Goal: Information Seeking & Learning: Check status

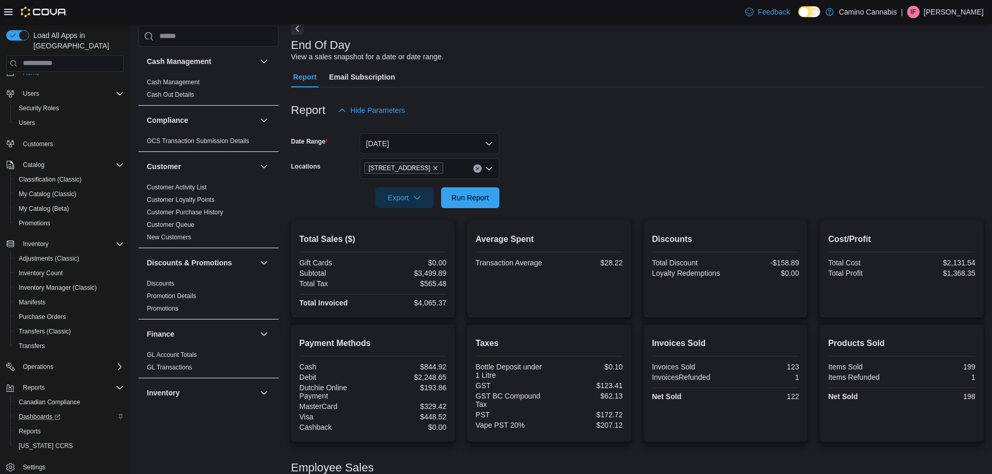
scroll to position [19, 0]
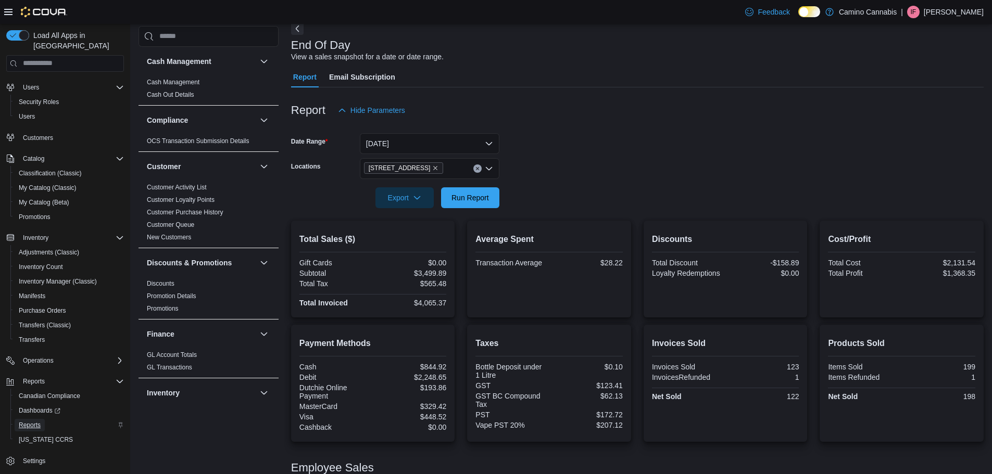
click at [43, 419] on link "Reports" at bounding box center [30, 425] width 30 height 12
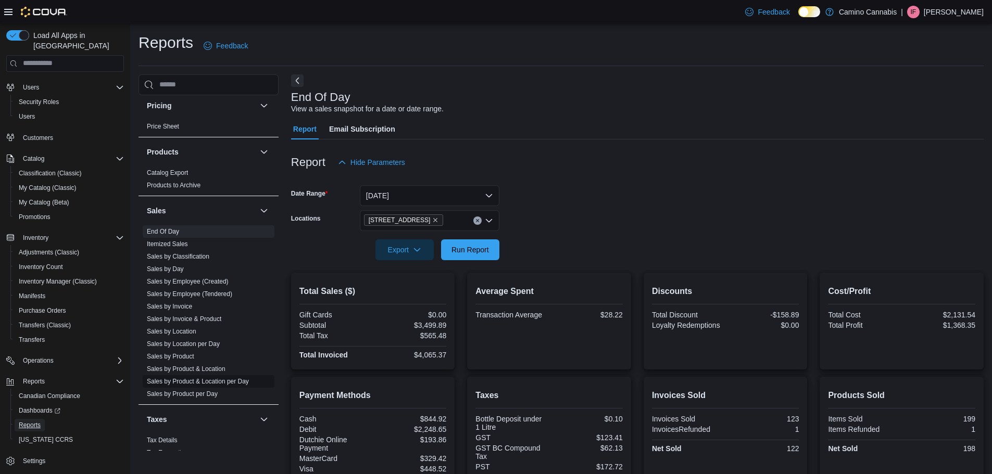
scroll to position [648, 0]
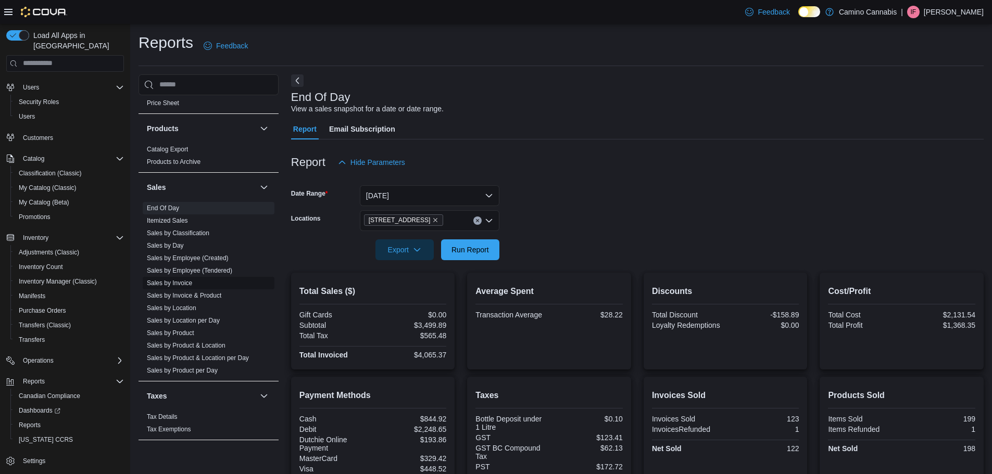
click at [187, 284] on link "Sales by Invoice" at bounding box center [169, 283] width 45 height 7
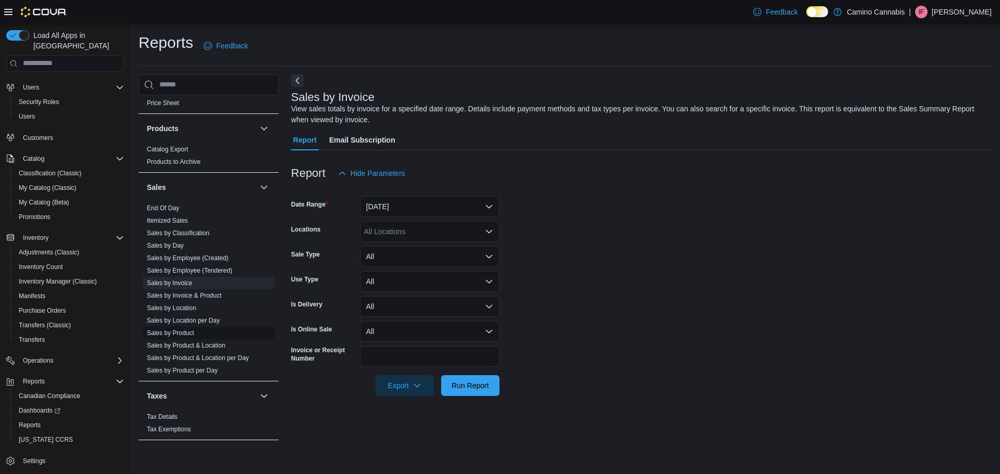
click at [178, 333] on link "Sales by Product" at bounding box center [170, 333] width 47 height 7
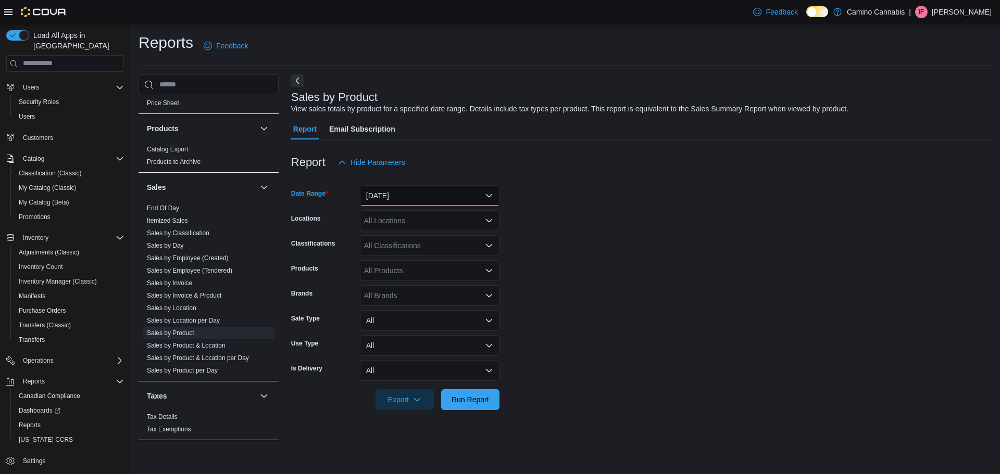
click at [389, 192] on button "Yesterday" at bounding box center [430, 195] width 140 height 21
click at [391, 229] on div "All Locations" at bounding box center [430, 220] width 140 height 21
click at [393, 254] on span "7291 Fraser St." at bounding box center [418, 253] width 72 height 10
click at [616, 265] on form "Date Range Yesterday Locations 7291 Fraser St. Classifications All Classificati…" at bounding box center [641, 291] width 700 height 237
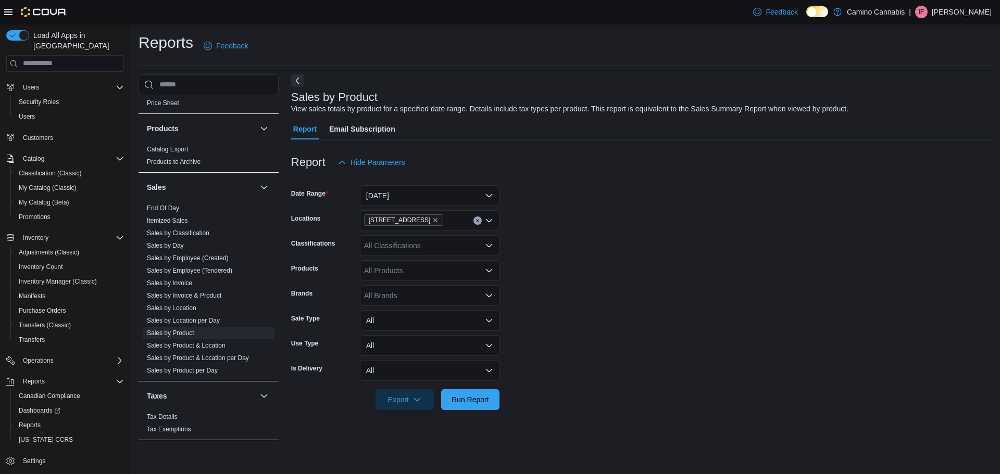
click at [399, 273] on div "All Products" at bounding box center [430, 270] width 140 height 21
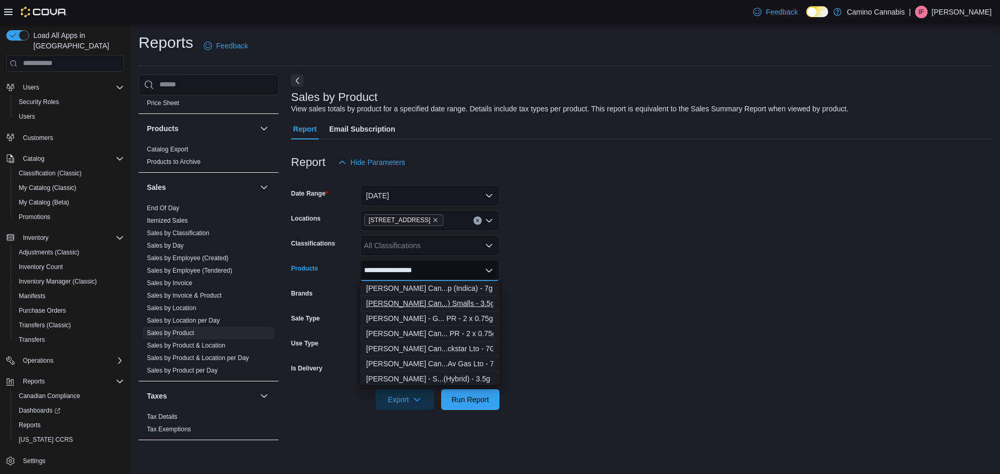
type input "**********"
click at [419, 303] on div "Amani Craft Can...) Smalls - 3.5g" at bounding box center [429, 303] width 127 height 10
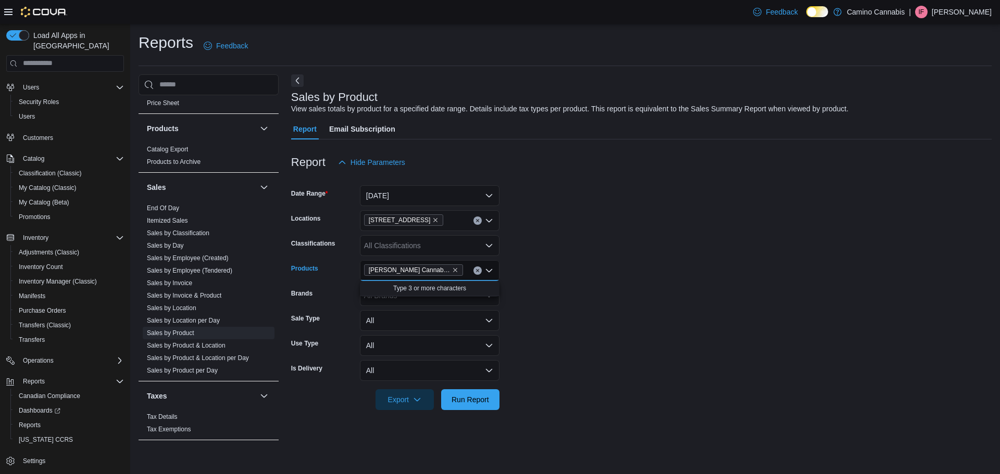
click at [599, 385] on div at bounding box center [641, 385] width 700 height 8
click at [461, 399] on span "Run Report" at bounding box center [470, 399] width 37 height 10
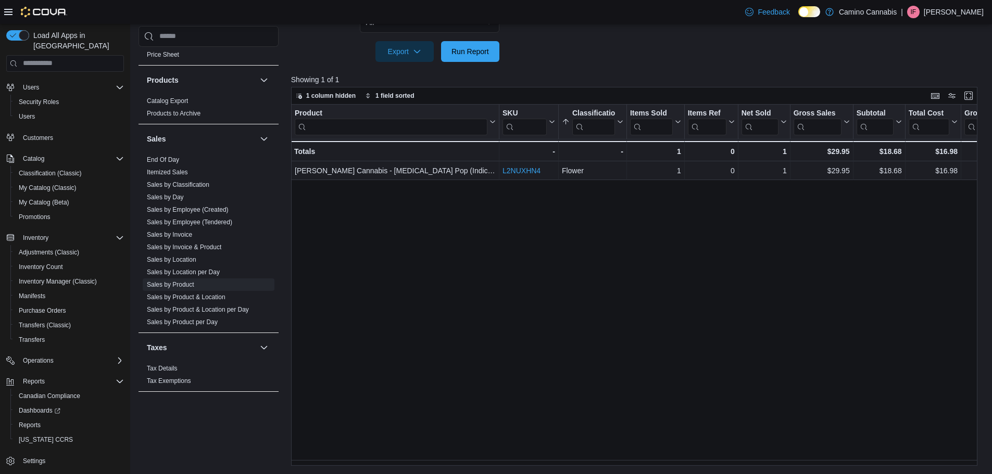
scroll to position [140, 0]
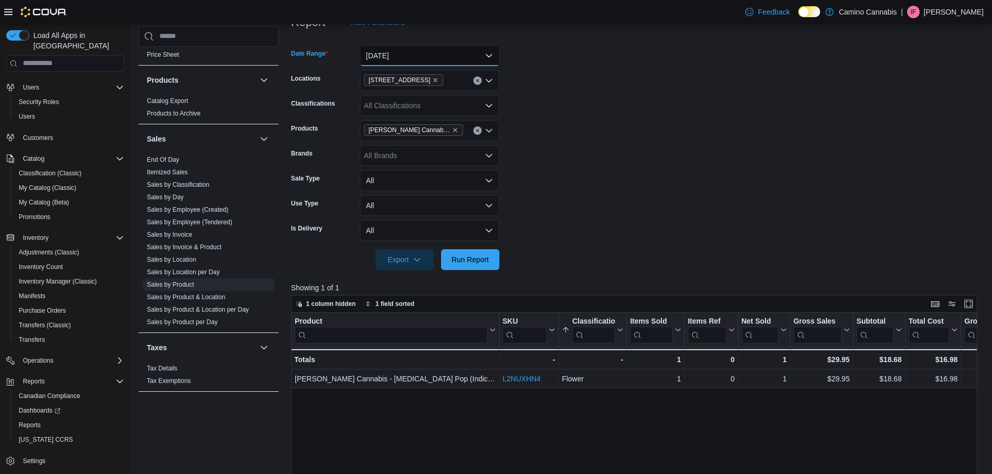
click at [392, 61] on button "Yesterday" at bounding box center [430, 55] width 140 height 21
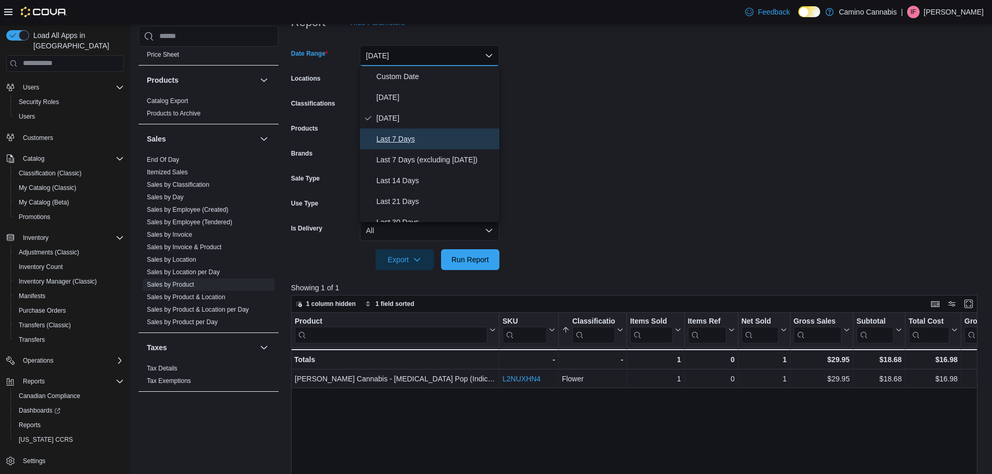
click at [403, 141] on span "Last 7 Days" at bounding box center [436, 139] width 119 height 12
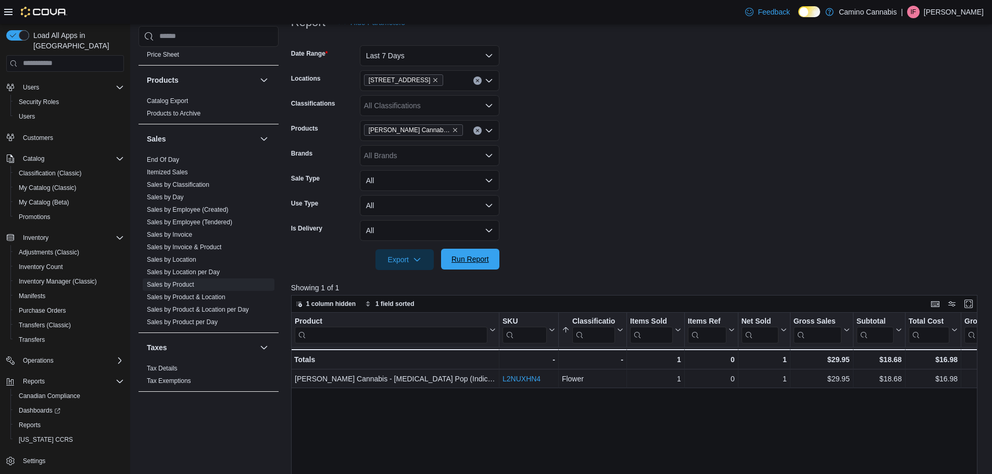
click at [465, 267] on span "Run Report" at bounding box center [470, 259] width 46 height 21
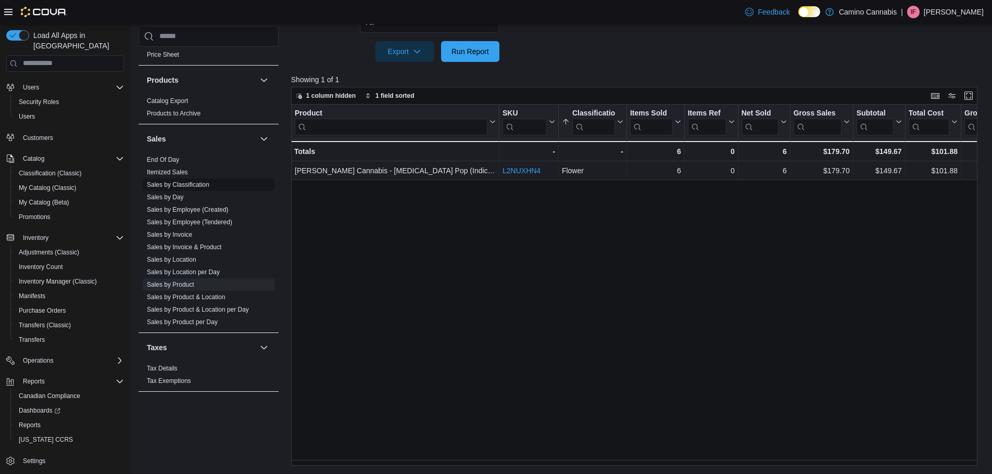
click at [173, 233] on link "Sales by Invoice" at bounding box center [169, 234] width 45 height 7
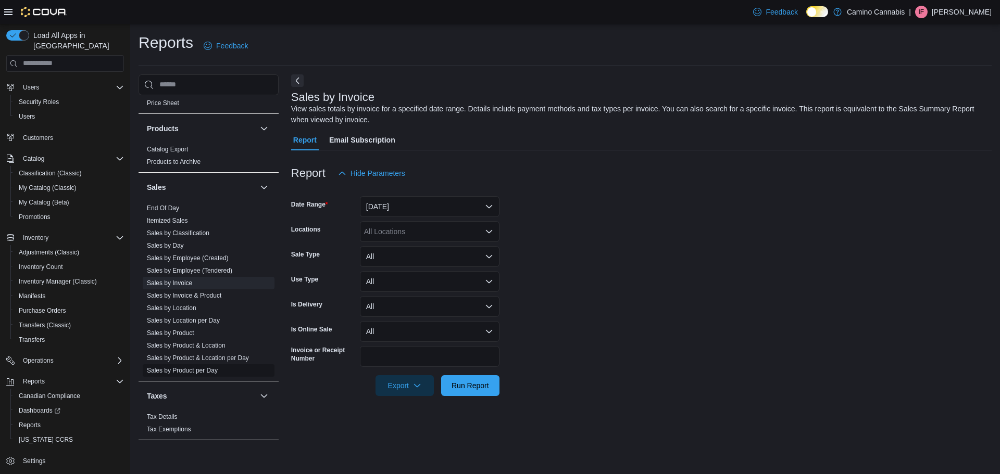
click at [191, 369] on link "Sales by Product per Day" at bounding box center [182, 370] width 71 height 7
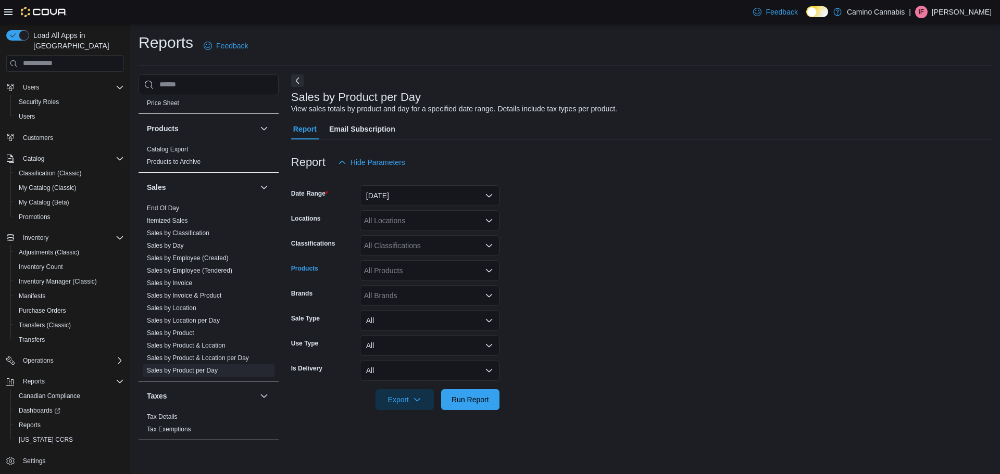
click at [384, 271] on div "All Products" at bounding box center [430, 270] width 140 height 21
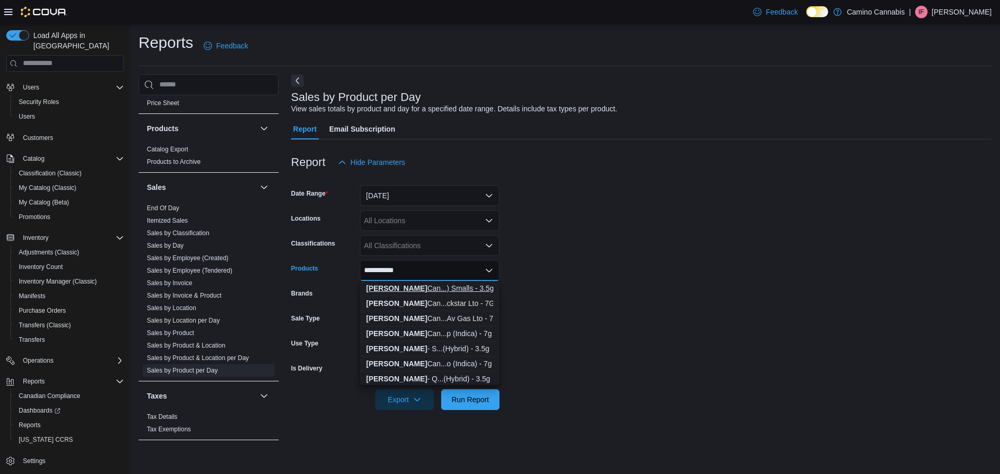
type input "**********"
click at [412, 292] on div "Amani Craft Can...) Smalls - 3.5g" at bounding box center [429, 288] width 127 height 10
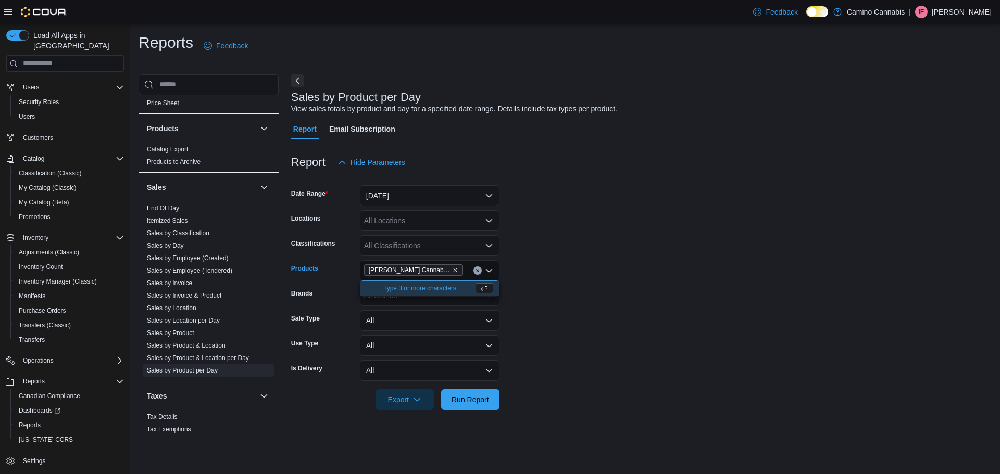
click at [579, 195] on form "Date Range Yesterday Locations All Locations Classifications All Classification…" at bounding box center [641, 291] width 700 height 237
click at [469, 406] on span "Run Report" at bounding box center [470, 399] width 46 height 21
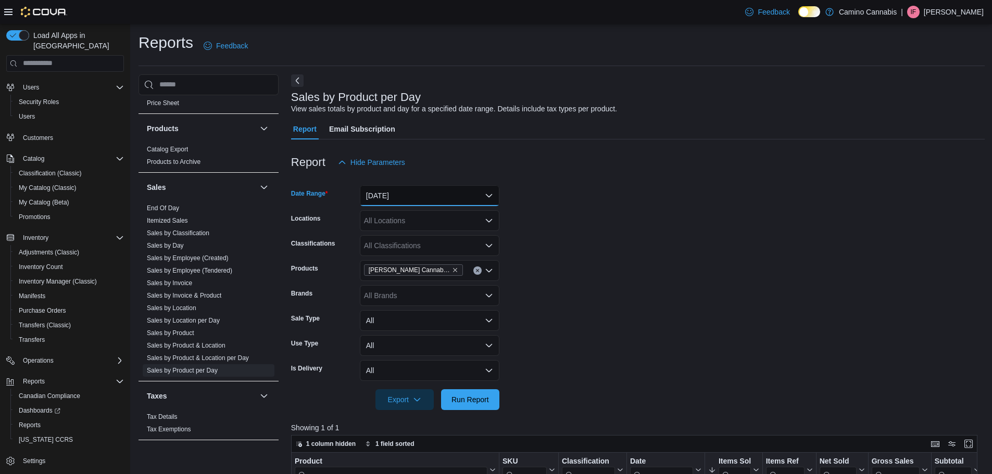
click at [410, 200] on button "Yesterday" at bounding box center [430, 195] width 140 height 21
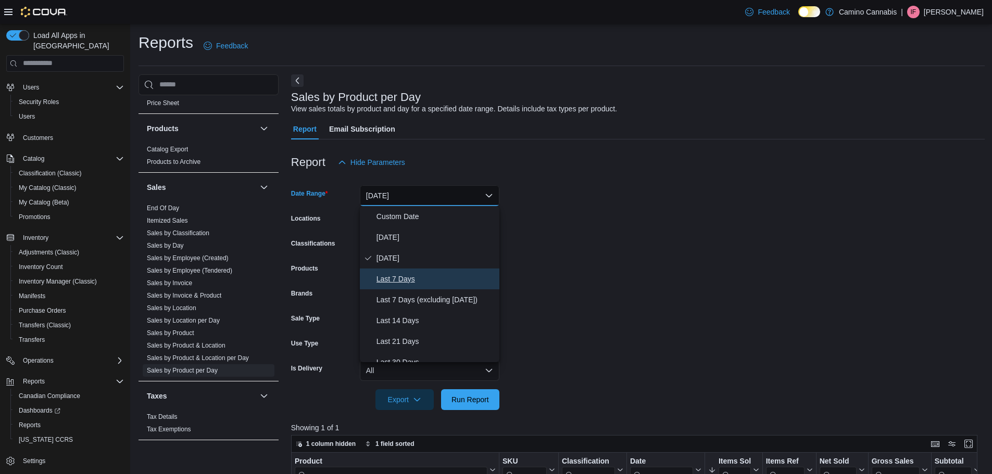
click at [403, 275] on span "Last 7 Days" at bounding box center [436, 279] width 119 height 12
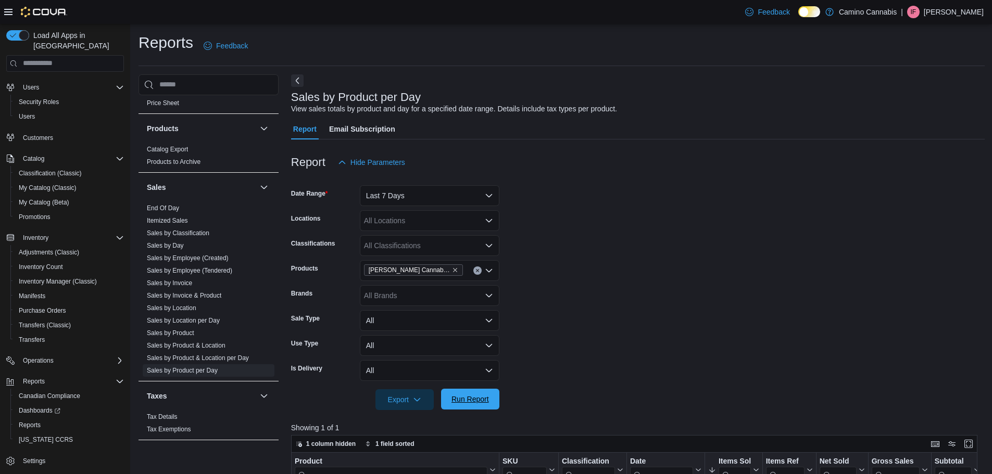
click at [469, 400] on span "Run Report" at bounding box center [470, 399] width 37 height 10
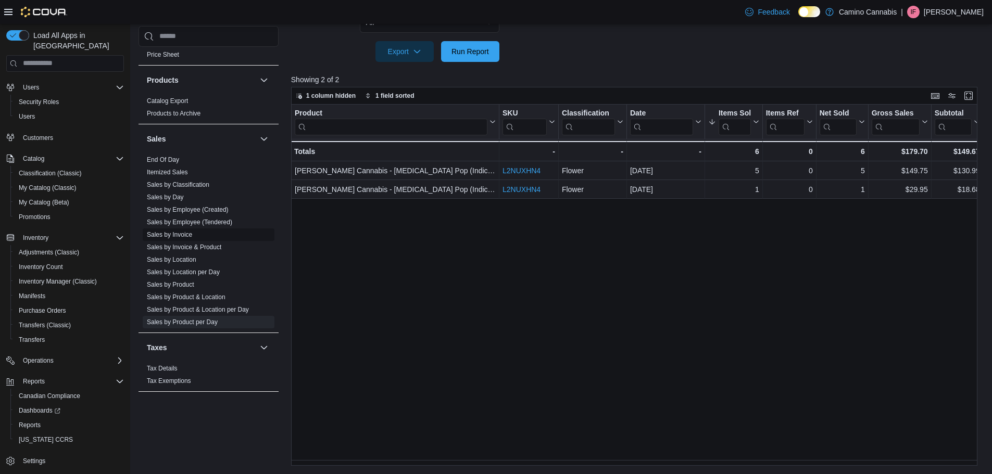
click at [175, 235] on link "Sales by Invoice" at bounding box center [169, 234] width 45 height 7
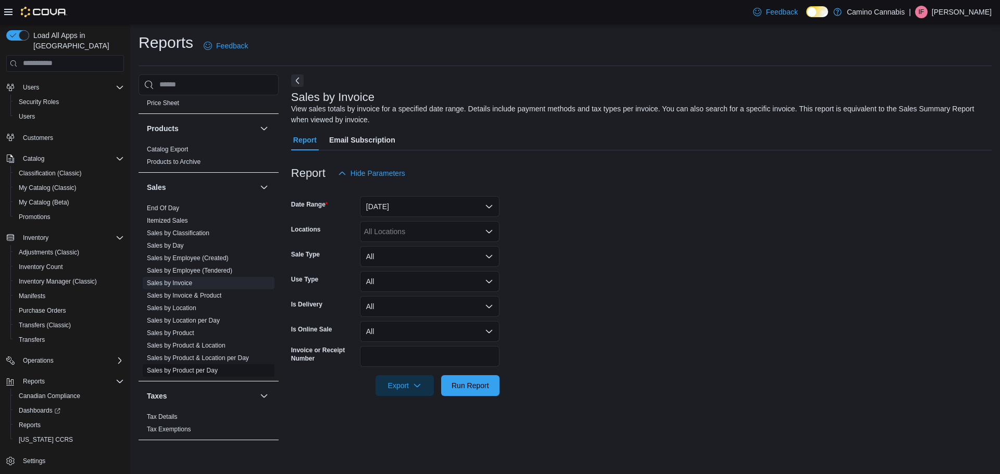
click at [160, 373] on link "Sales by Product per Day" at bounding box center [182, 370] width 71 height 7
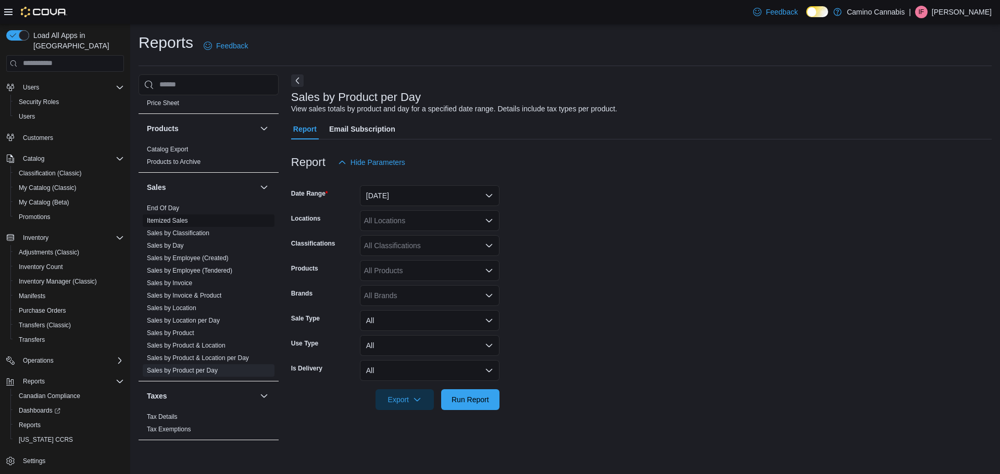
click at [171, 222] on link "Itemized Sales" at bounding box center [167, 220] width 41 height 7
click at [187, 332] on link "Sales by Product" at bounding box center [170, 333] width 47 height 7
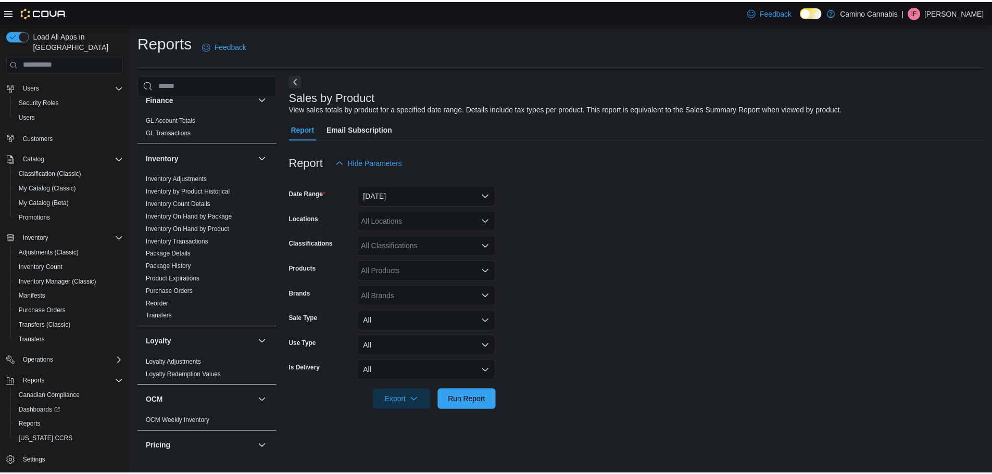
scroll to position [232, 0]
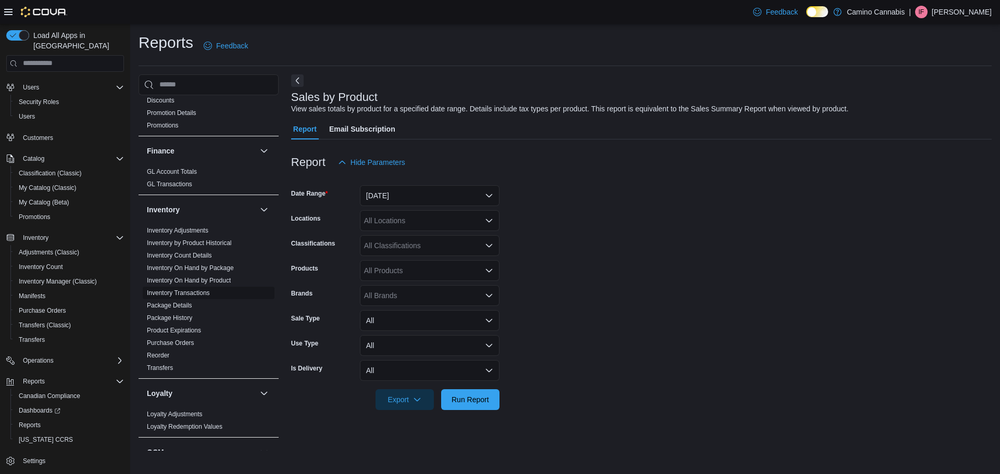
click at [203, 295] on link "Inventory Transactions" at bounding box center [178, 293] width 63 height 7
click at [387, 273] on div "All Products" at bounding box center [430, 270] width 140 height 21
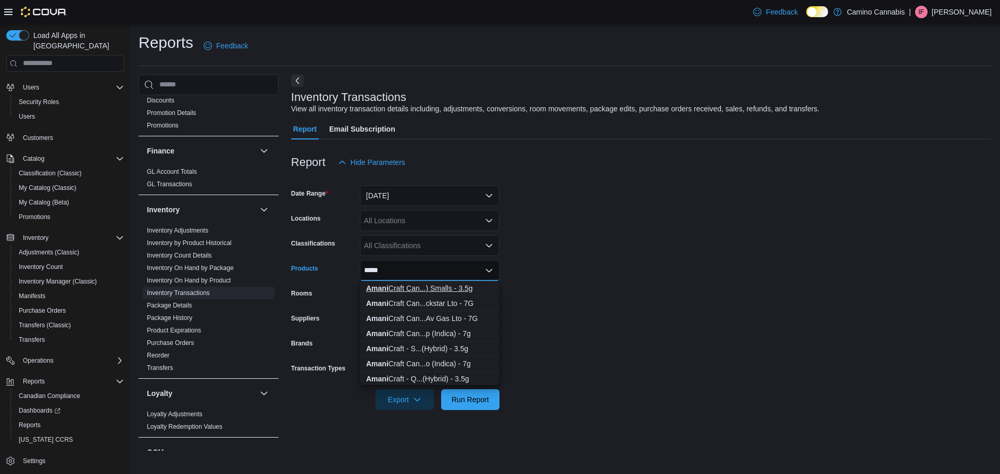
type input "*****"
click at [427, 286] on div "Amani Craft Can...) Smalls - 3.5g" at bounding box center [429, 288] width 127 height 10
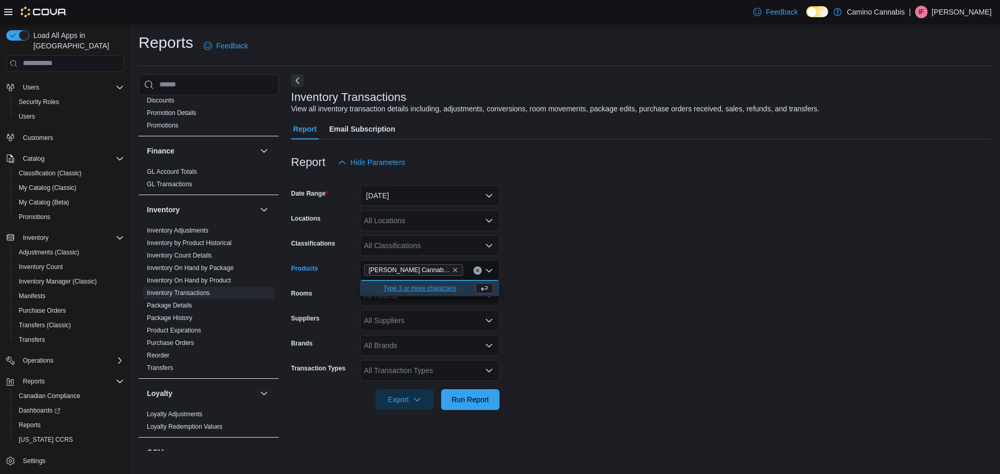
click at [562, 272] on form "Date Range Yesterday Locations All Locations Classifications All Classification…" at bounding box center [641, 291] width 700 height 237
click at [391, 198] on button "Yesterday" at bounding box center [430, 195] width 140 height 21
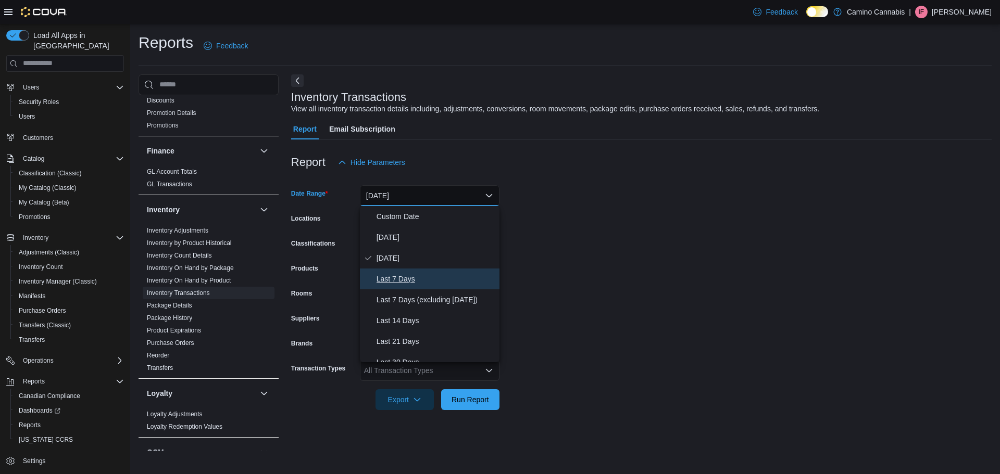
click at [404, 275] on span "Last 7 Days" at bounding box center [436, 279] width 119 height 12
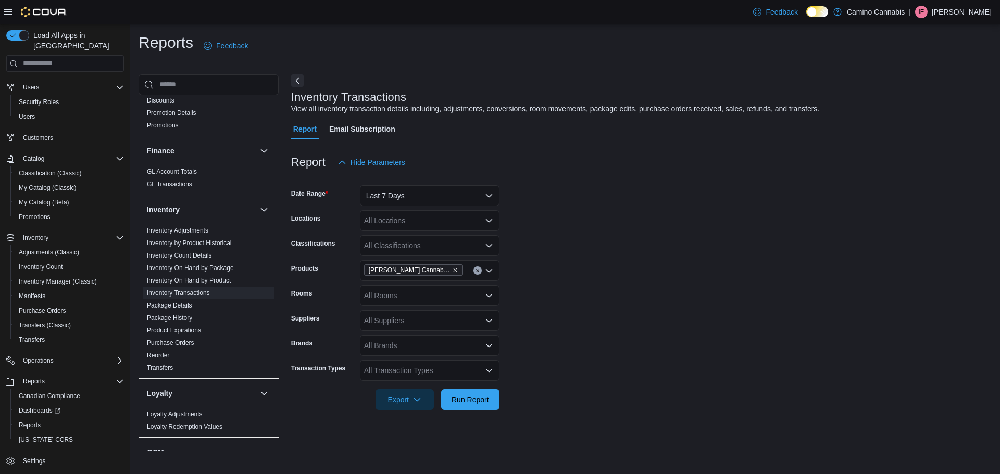
click at [692, 323] on form "Date Range Last 7 Days Locations All Locations Classifications All Classificati…" at bounding box center [641, 291] width 700 height 237
click at [485, 399] on span "Run Report" at bounding box center [470, 399] width 37 height 10
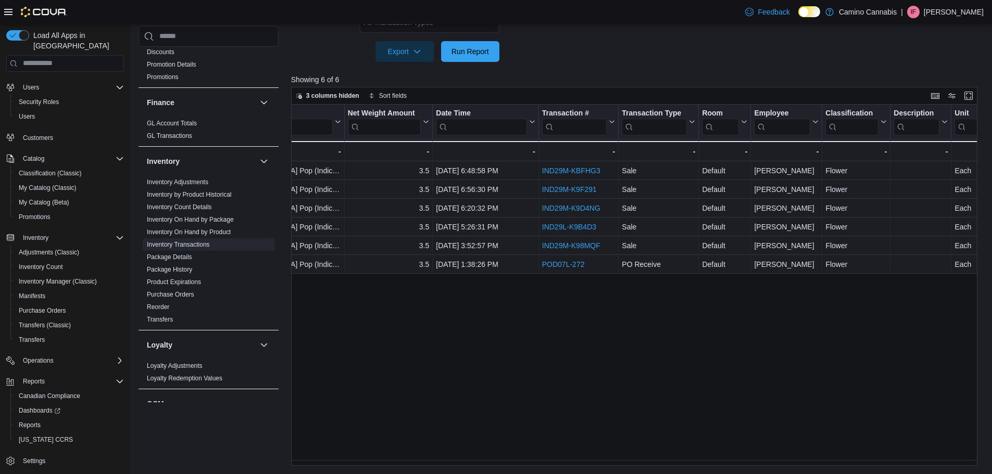
scroll to position [0, 361]
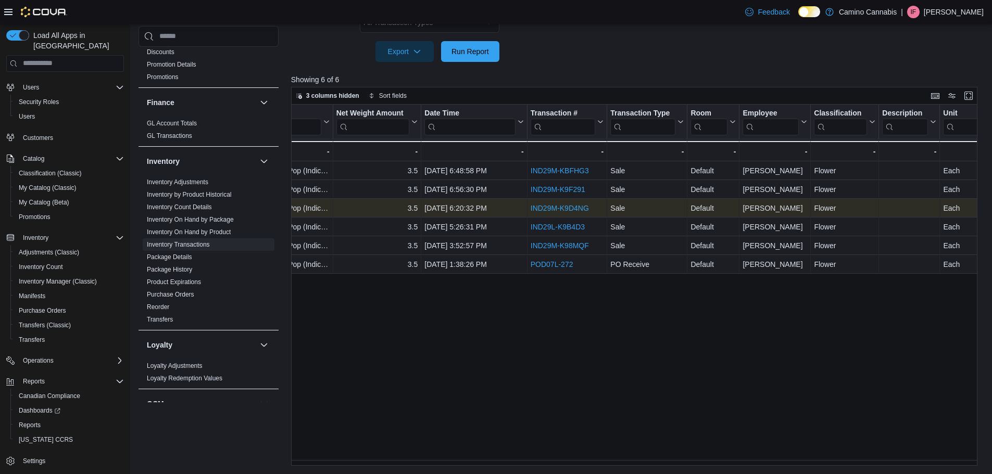
click at [545, 210] on link "IND29M-K9D4NG" at bounding box center [560, 208] width 58 height 8
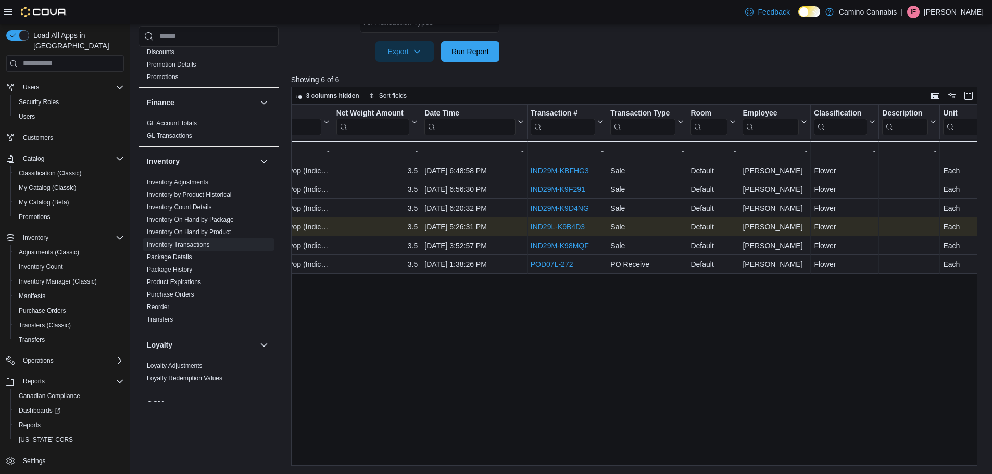
click at [566, 223] on link "IND29L-K9B4D3" at bounding box center [558, 227] width 54 height 8
click at [554, 231] on link "IND29L-K9B4D3" at bounding box center [558, 227] width 54 height 8
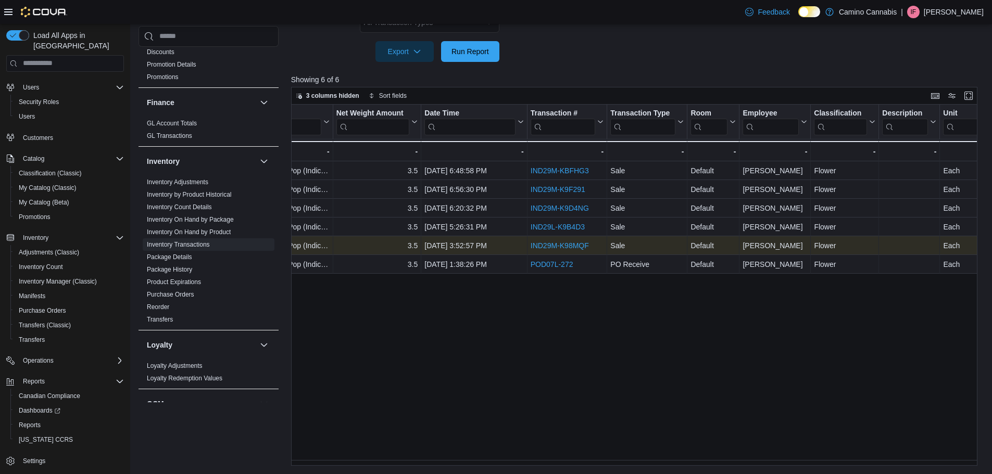
click at [565, 246] on link "IND29M-K98MQF" at bounding box center [560, 246] width 58 height 8
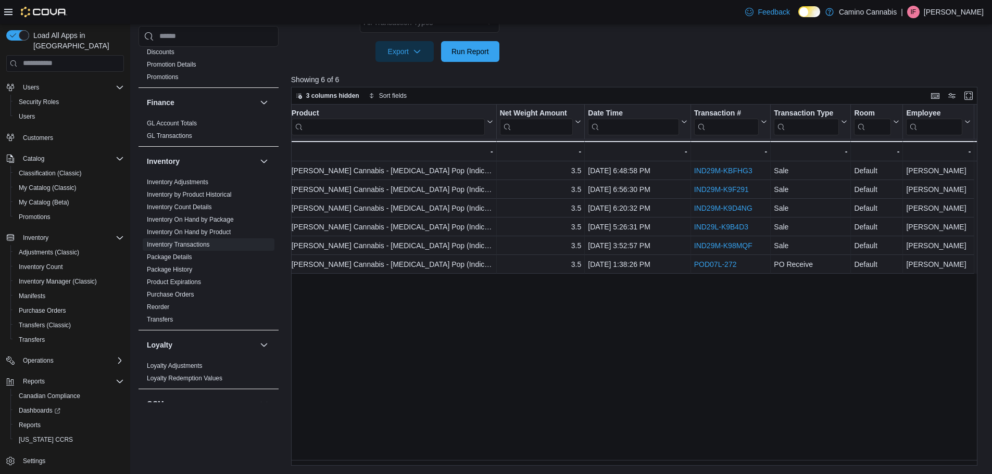
scroll to position [0, 0]
